Goal: Task Accomplishment & Management: Manage account settings

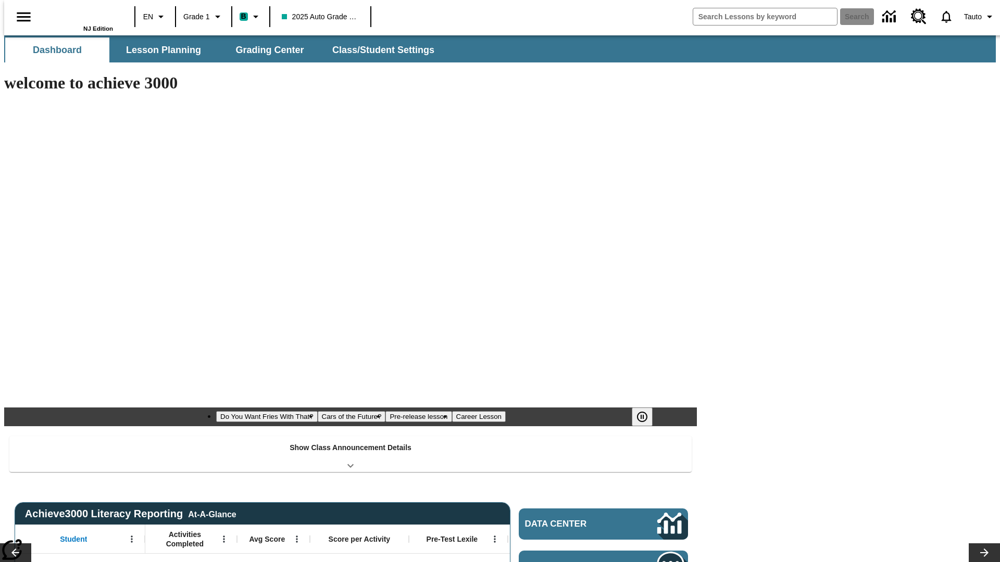
type input "-1"
click at [379, 50] on span "Class/Student Settings" at bounding box center [384, 50] width 102 height 12
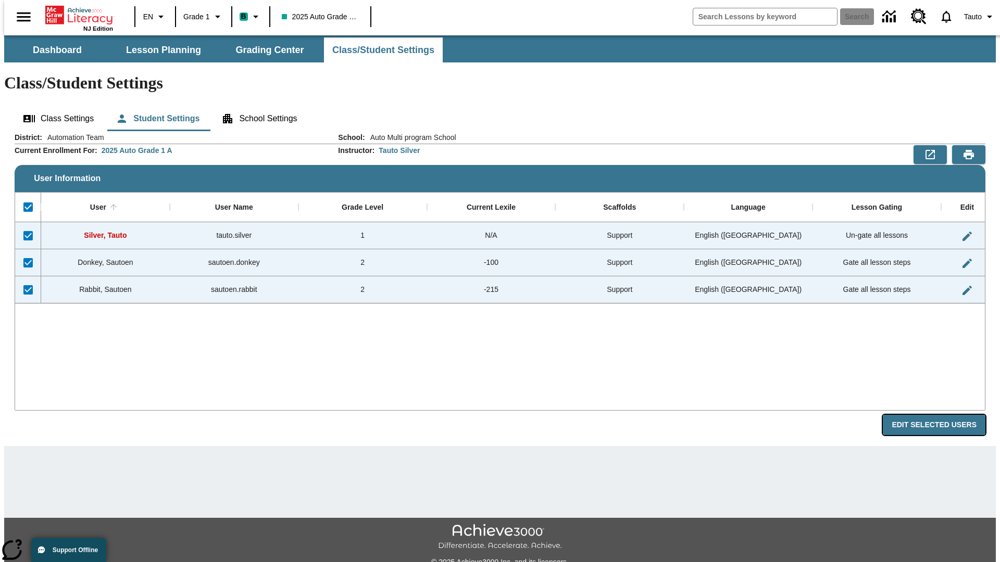
click at [942, 415] on button "Edit Selected Users" at bounding box center [934, 425] width 103 height 20
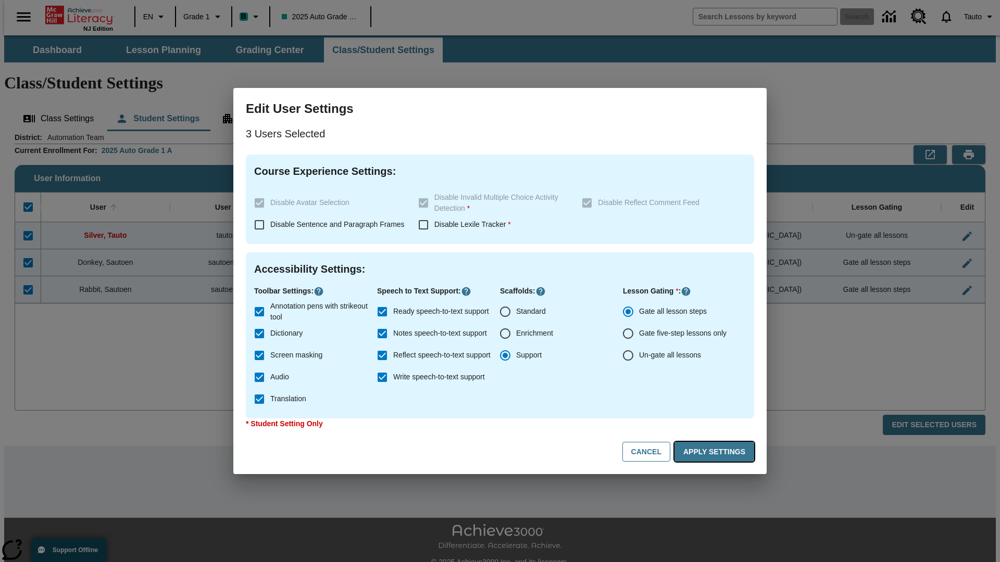
click at [716, 452] on button "Apply Settings" at bounding box center [714, 452] width 80 height 20
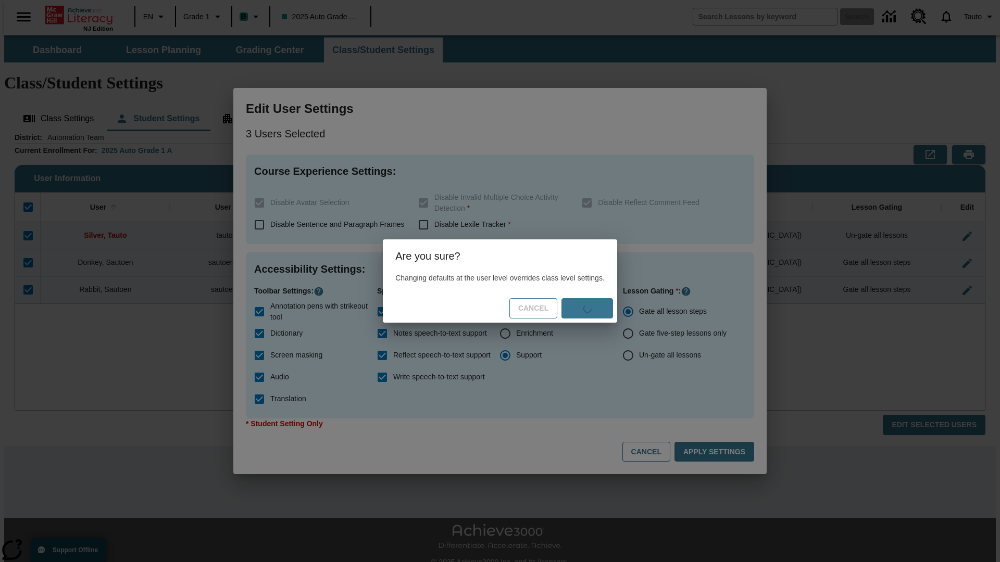
checkbox input "false"
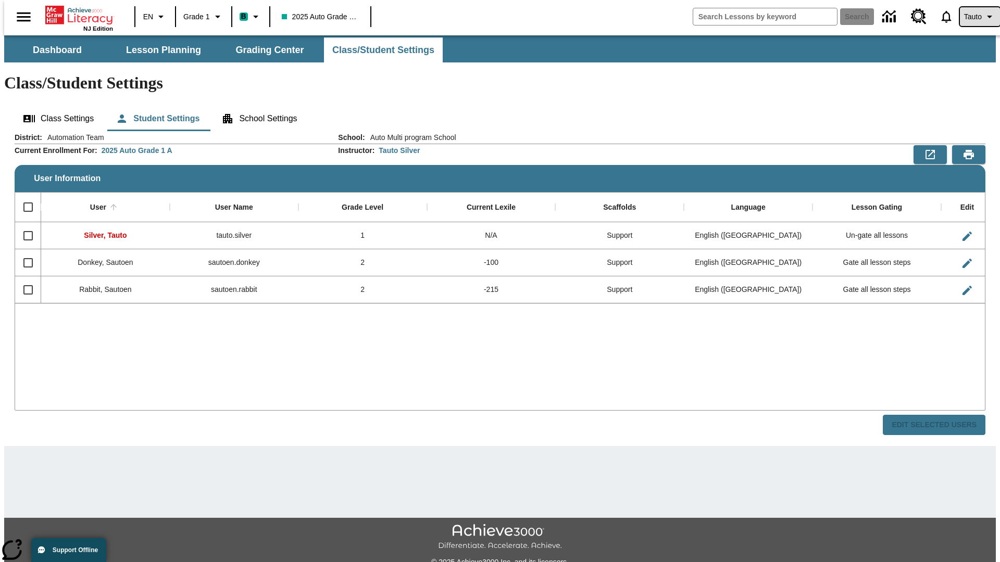
click at [974, 17] on span "Tauto" at bounding box center [973, 16] width 18 height 11
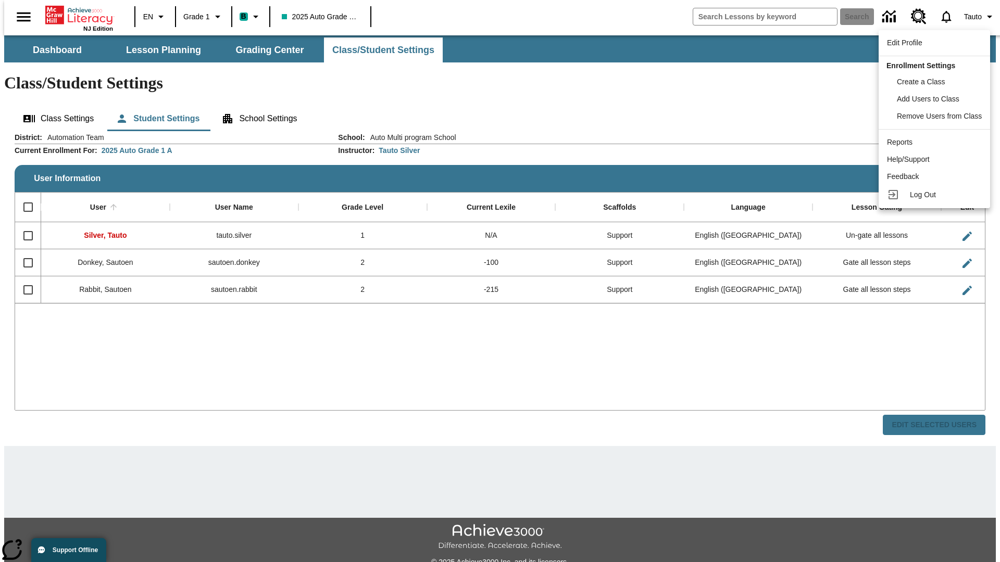
click at [935, 195] on span "Log Out" at bounding box center [923, 195] width 26 height 8
